Goal: Task Accomplishment & Management: Use online tool/utility

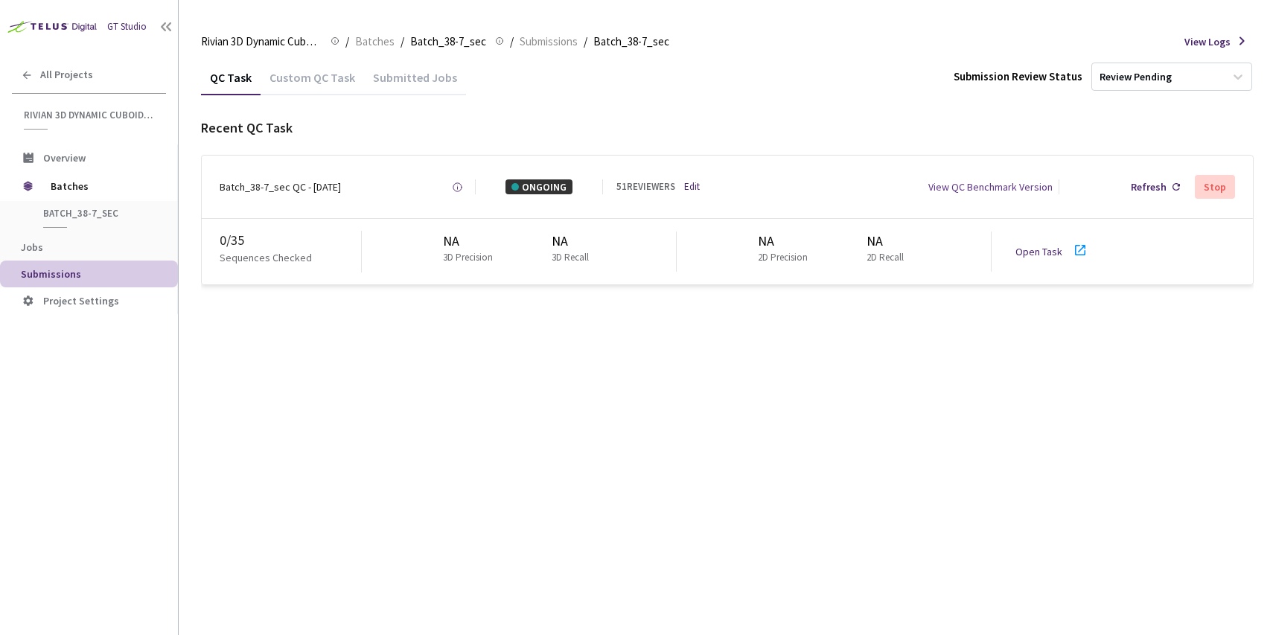
click at [1042, 252] on link "Open Task" at bounding box center [1039, 251] width 47 height 13
click at [1031, 249] on link "Open Task" at bounding box center [1039, 251] width 47 height 13
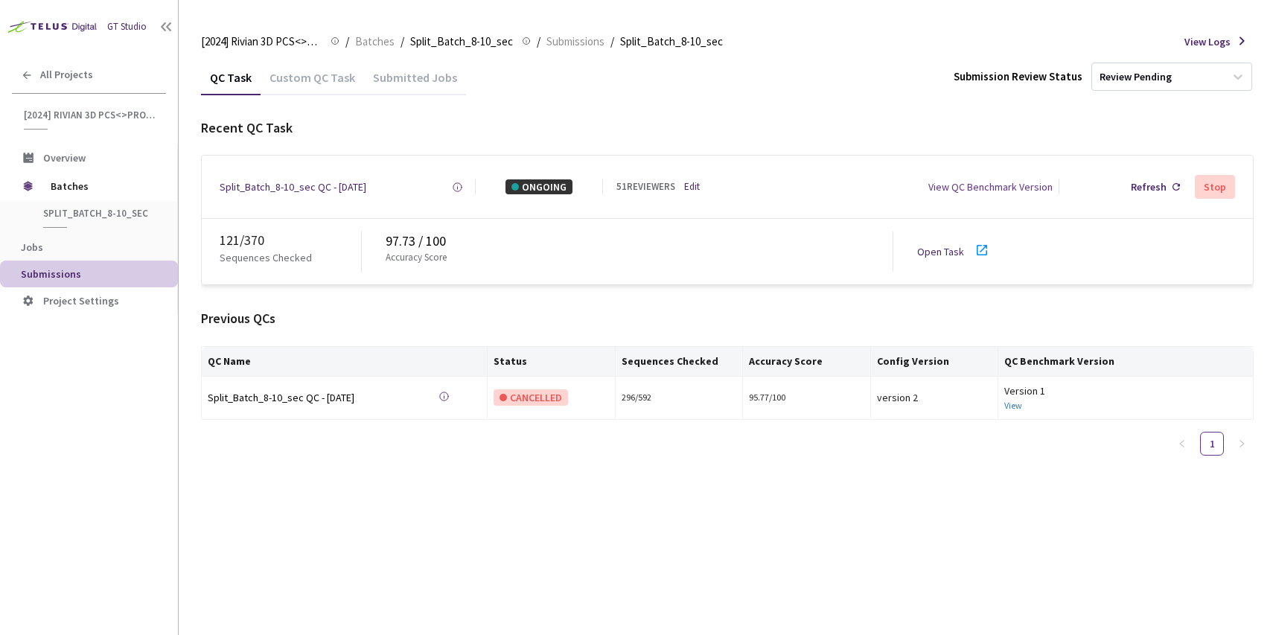
click at [935, 246] on link "Open Task" at bounding box center [940, 251] width 47 height 13
drag, startPoint x: 547, startPoint y: 486, endPoint x: 543, endPoint y: 477, distance: 10.7
click at [547, 486] on div "QC Task Custom QC Task Submitted Jobs Submission Review Status Review Pending R…" at bounding box center [727, 348] width 1053 height 576
click at [931, 245] on link "Open Task" at bounding box center [940, 251] width 47 height 13
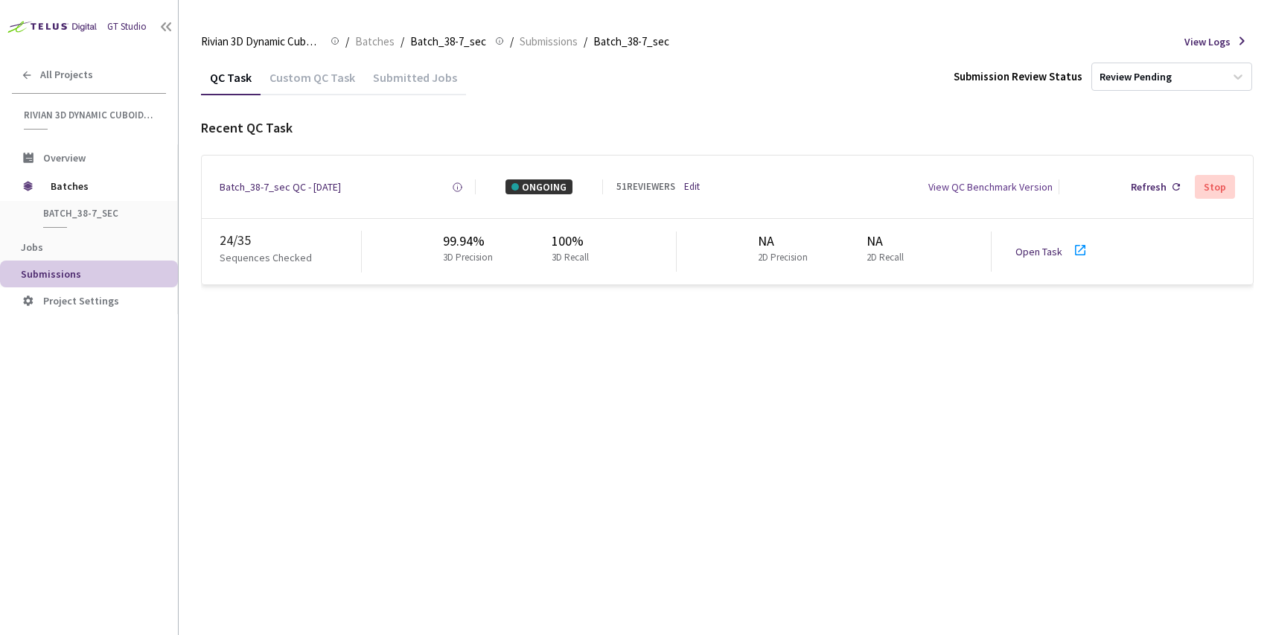
click at [628, 371] on div "QC Task Custom QC Task Submitted Jobs Submission Review Status Review Pending R…" at bounding box center [727, 348] width 1053 height 576
click at [636, 523] on div "QC Task Custom QC Task Submitted Jobs Submission Review Status Review Pending R…" at bounding box center [727, 348] width 1053 height 576
drag, startPoint x: 207, startPoint y: 240, endPoint x: 225, endPoint y: 240, distance: 17.9
click at [225, 240] on div "24 / 35 Sequences Checked 99.94% 3D Precision 100% 3D Recall NA 2D Precision NA…" at bounding box center [727, 252] width 1051 height 66
click at [278, 352] on div "QC Task Custom QC Task Submitted Jobs Submission Review Status Review Pending R…" at bounding box center [727, 348] width 1053 height 576
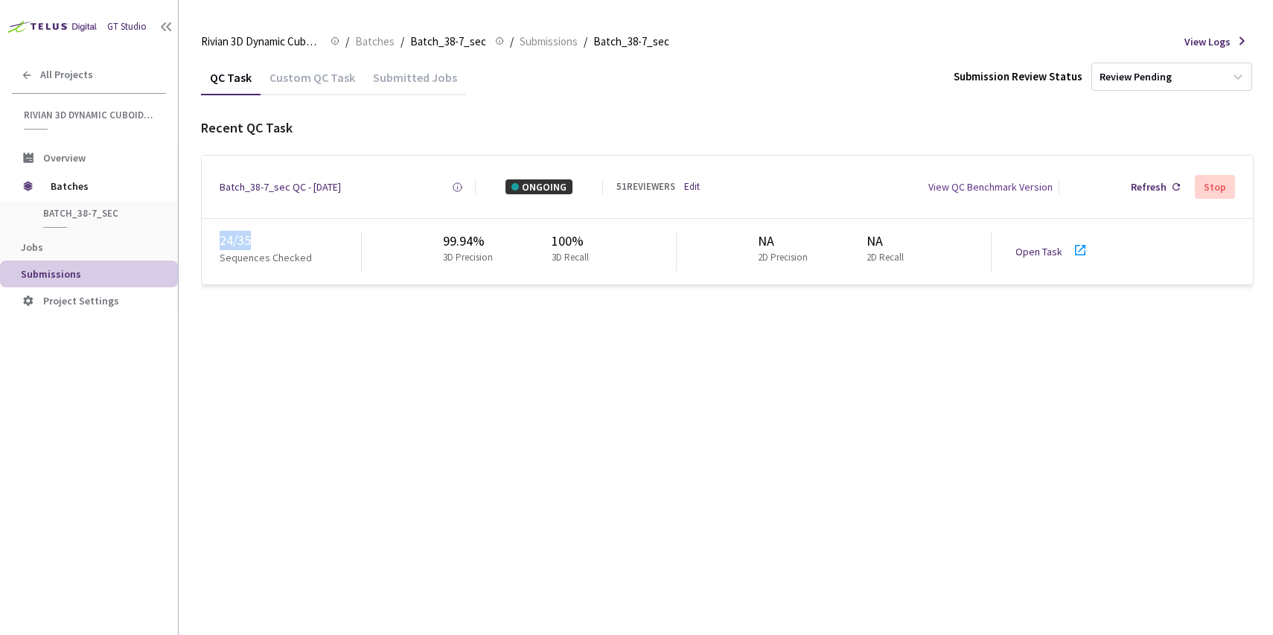
drag, startPoint x: 220, startPoint y: 244, endPoint x: 263, endPoint y: 244, distance: 42.4
click at [263, 244] on div "24 / 35" at bounding box center [290, 240] width 141 height 19
click at [290, 240] on div "24 / 35" at bounding box center [290, 240] width 141 height 19
drag, startPoint x: 208, startPoint y: 239, endPoint x: 326, endPoint y: 240, distance: 117.6
click at [326, 240] on div "24 / 35 Sequences Checked 99.94% 3D Precision 100% 3D Recall NA 2D Precision NA…" at bounding box center [727, 252] width 1051 height 66
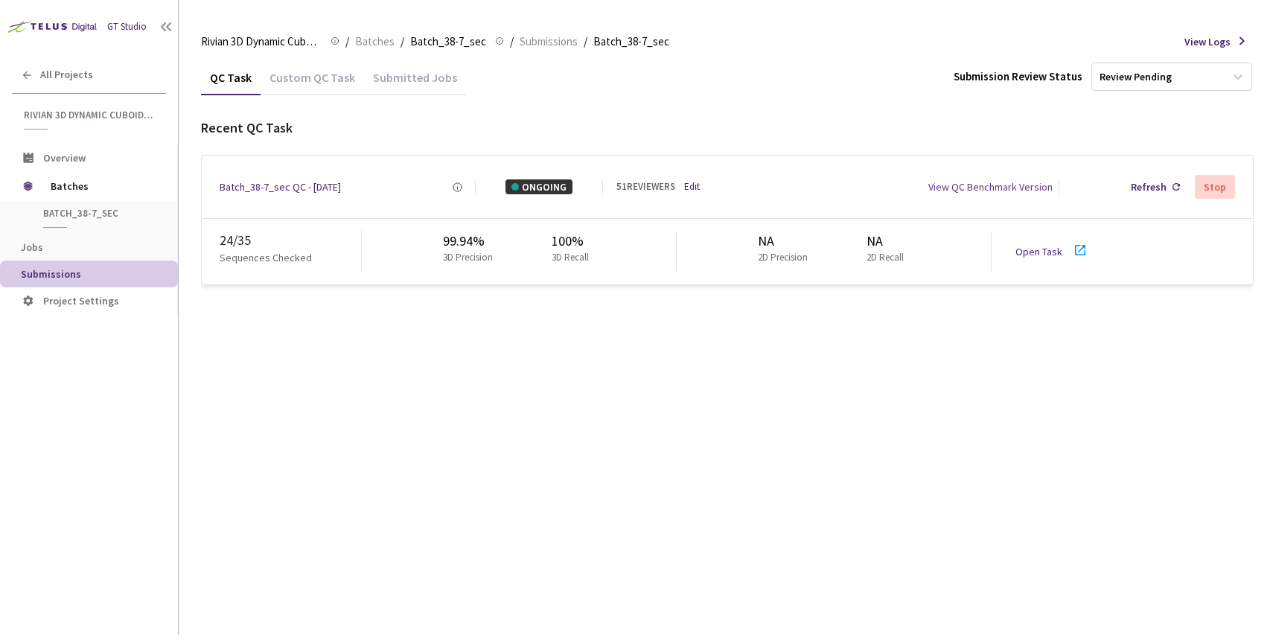
click at [588, 348] on div "QC Task Custom QC Task Submitted Jobs Submission Review Status Review Pending R…" at bounding box center [727, 348] width 1053 height 576
